Goal: Task Accomplishment & Management: Manage account settings

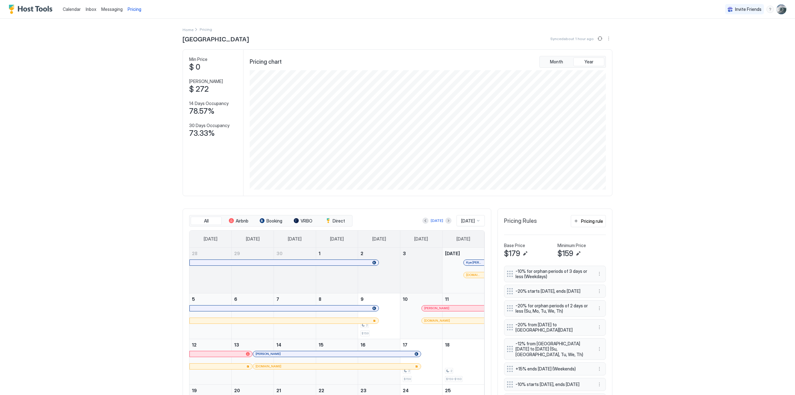
scroll to position [119, 358]
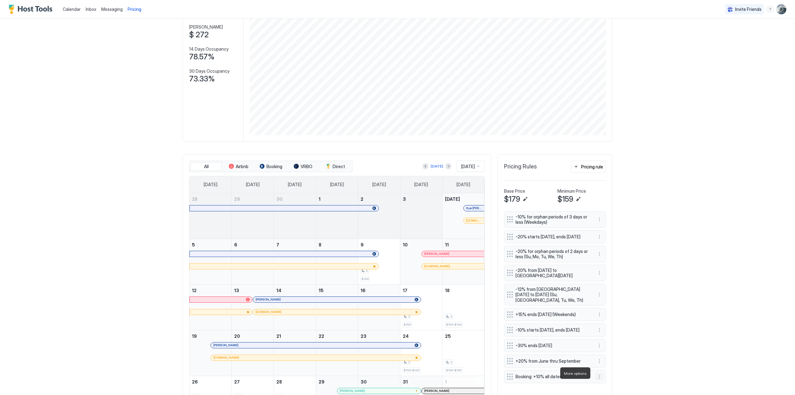
click at [596, 373] on button "More options" at bounding box center [598, 376] width 7 height 7
click at [604, 346] on span "Edit" at bounding box center [606, 343] width 7 height 5
click at [608, 344] on span "Edit" at bounding box center [606, 343] width 7 height 5
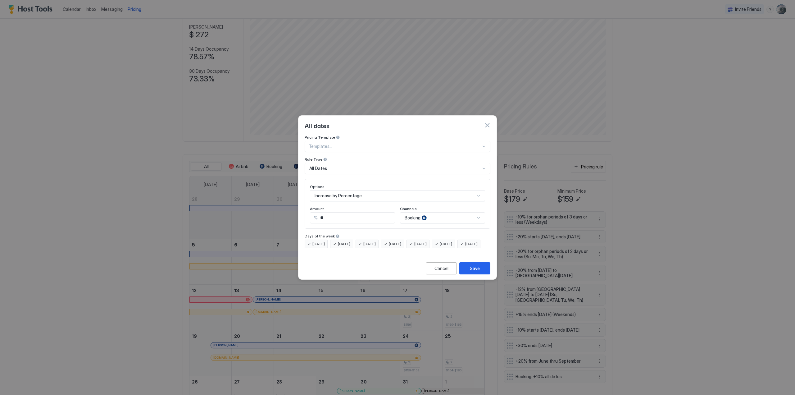
click at [327, 165] on div "All Dates" at bounding box center [394, 168] width 171 height 6
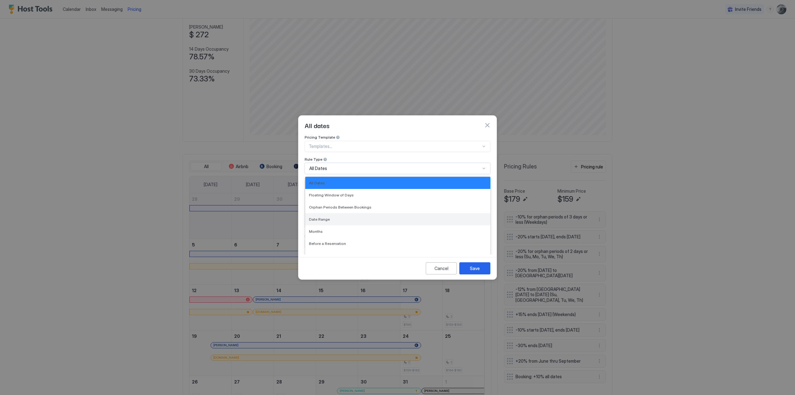
click at [325, 217] on span "Date Range" at bounding box center [319, 219] width 21 height 5
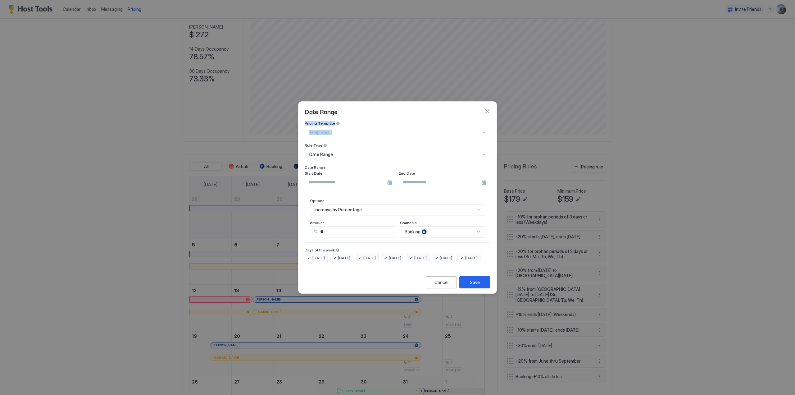
drag, startPoint x: 373, startPoint y: 100, endPoint x: 434, endPoint y: 127, distance: 66.7
click at [444, 132] on div "Date Range Pricing Template Templates... Rule Type Date Range Date Range Start …" at bounding box center [397, 197] width 199 height 192
click at [389, 177] on div at bounding box center [351, 182] width 92 height 11
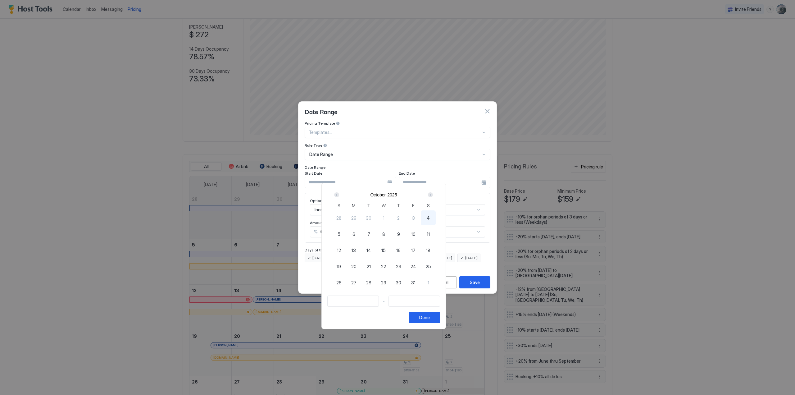
click at [433, 195] on div "Next" at bounding box center [430, 194] width 5 height 5
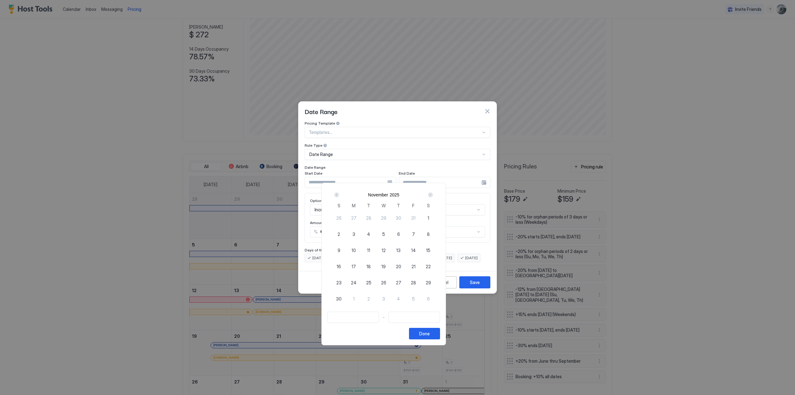
click at [401, 265] on span "20" at bounding box center [398, 266] width 5 height 7
type input "**********"
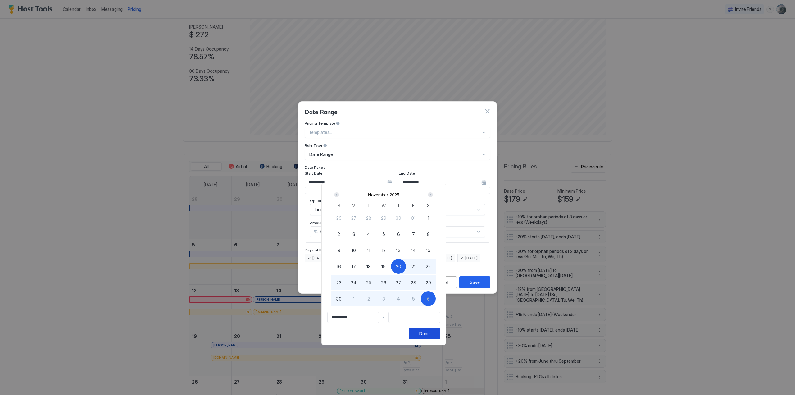
click at [430, 334] on div "Done" at bounding box center [424, 333] width 11 height 7
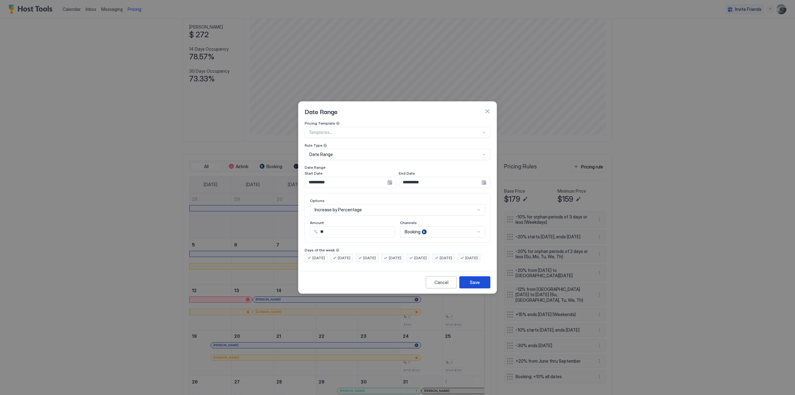
click at [480, 285] on button "Save" at bounding box center [474, 282] width 31 height 12
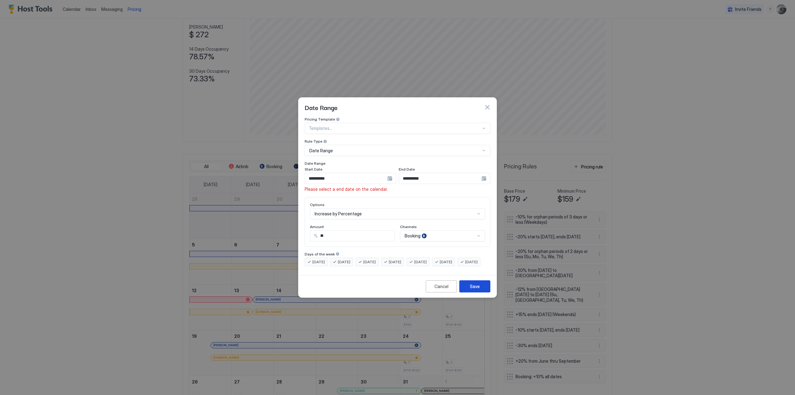
click at [474, 289] on div "Save" at bounding box center [475, 286] width 10 height 7
click at [484, 174] on div "**********" at bounding box center [445, 178] width 92 height 11
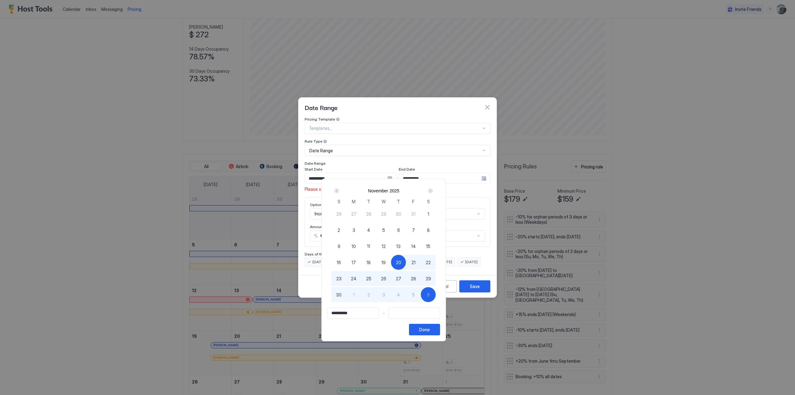
click at [433, 191] on div "Next" at bounding box center [430, 190] width 5 height 5
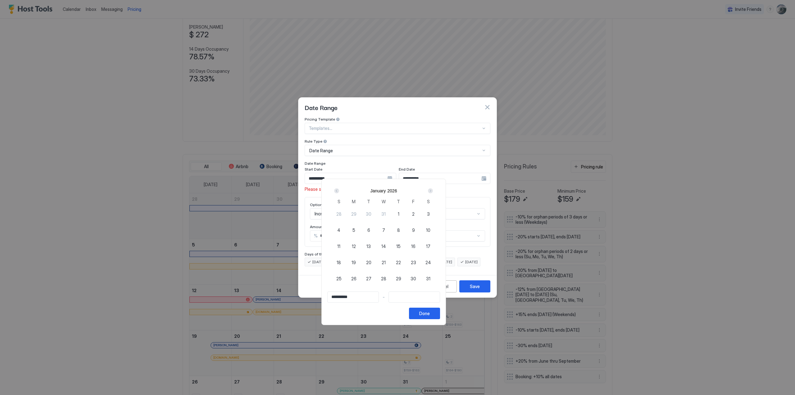
click at [433, 191] on div "Next" at bounding box center [430, 190] width 5 height 5
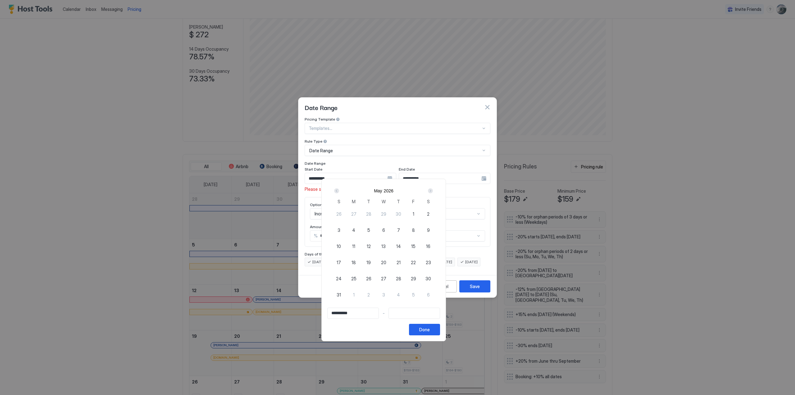
click at [433, 191] on div "Next" at bounding box center [430, 190] width 5 height 5
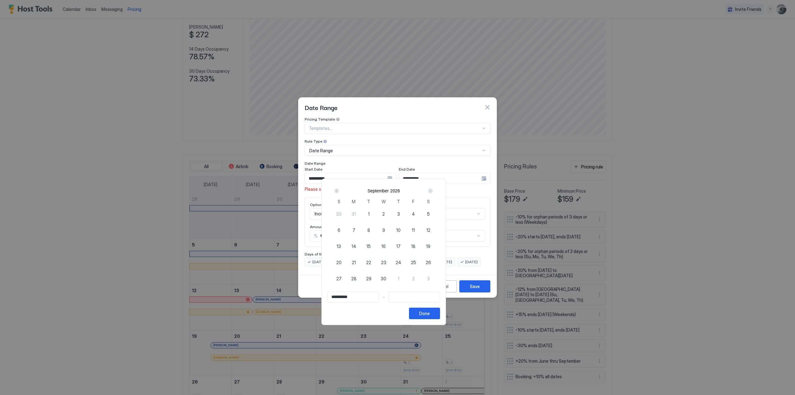
click at [433, 191] on div "Next" at bounding box center [430, 190] width 5 height 5
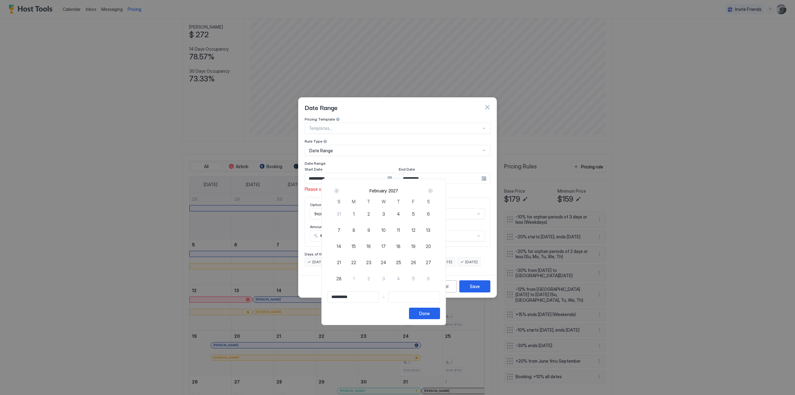
click at [433, 191] on div "Next" at bounding box center [430, 190] width 5 height 5
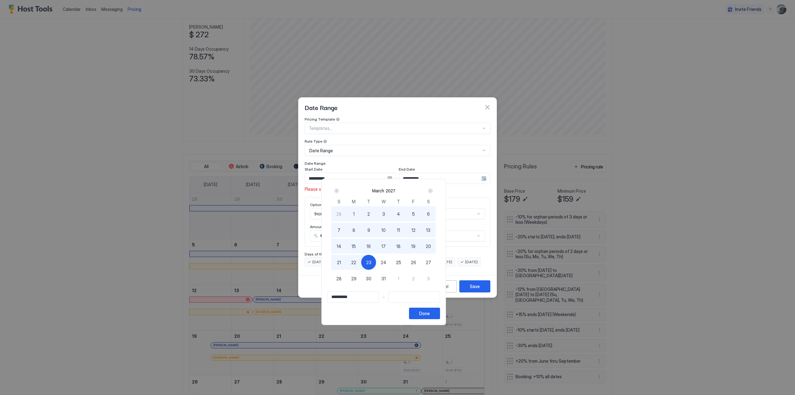
type input "**********"
click at [391, 264] on div "24" at bounding box center [383, 262] width 15 height 15
type input "**********"
click at [430, 312] on div "Done" at bounding box center [424, 313] width 11 height 7
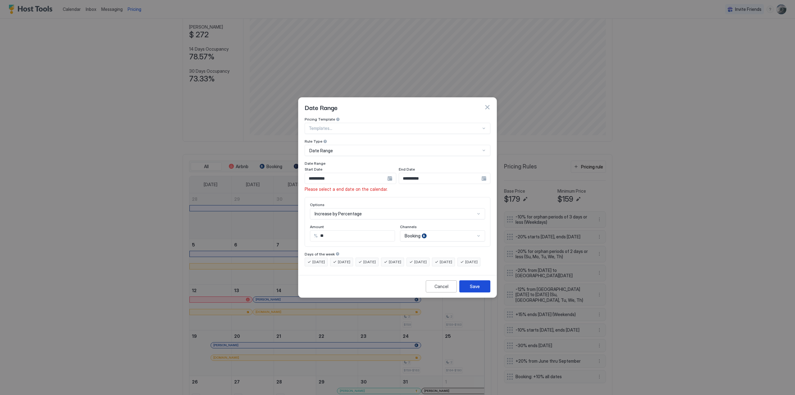
click at [472, 289] on div "Save" at bounding box center [475, 286] width 10 height 7
